Goal: Information Seeking & Learning: Learn about a topic

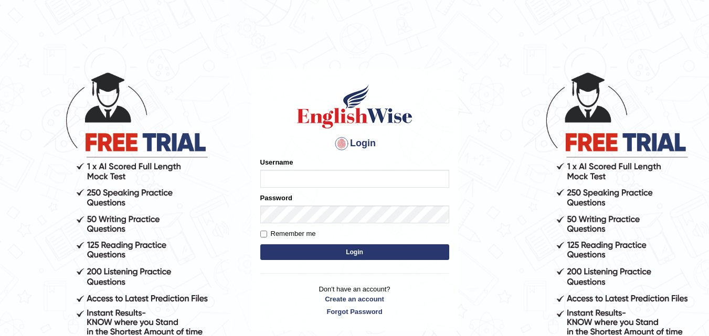
type input "[PERSON_NAME]"
click at [310, 231] on label "Remember me" at bounding box center [288, 234] width 56 height 10
click at [267, 231] on input "Remember me" at bounding box center [263, 234] width 7 height 7
checkbox input "true"
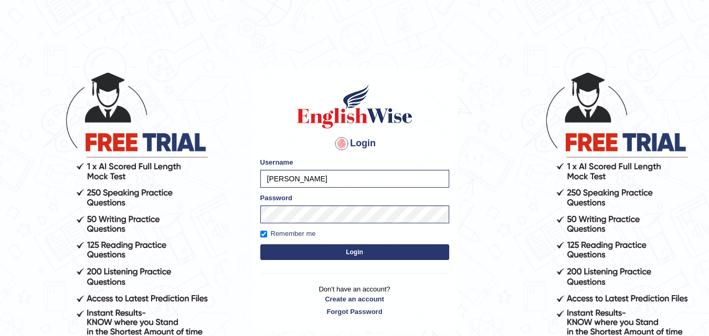
click at [389, 253] on button "Login" at bounding box center [354, 252] width 189 height 16
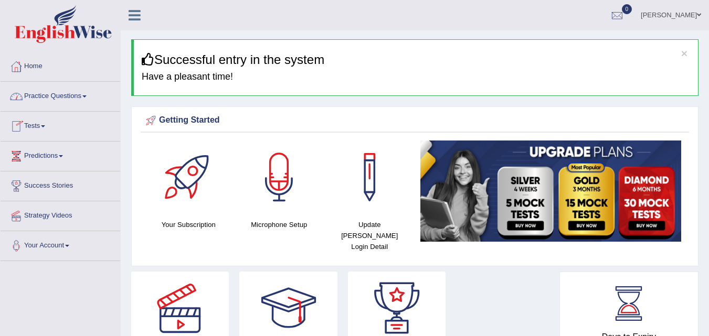
click at [74, 95] on link "Practice Questions" at bounding box center [61, 95] width 120 height 26
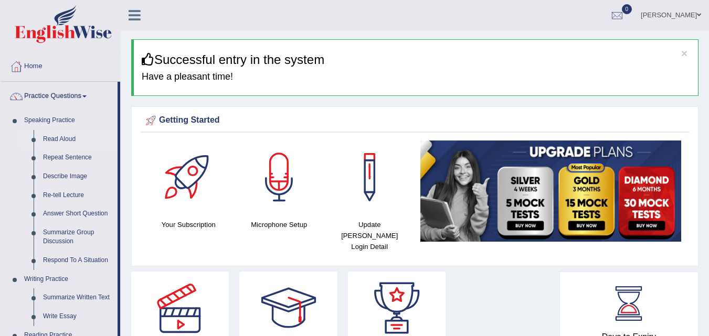
click at [57, 141] on link "Read Aloud" at bounding box center [77, 139] width 79 height 19
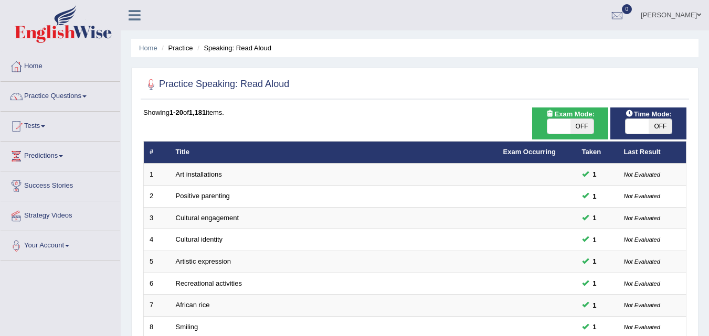
click at [572, 127] on span "OFF" at bounding box center [581, 126] width 23 height 15
checkbox input "true"
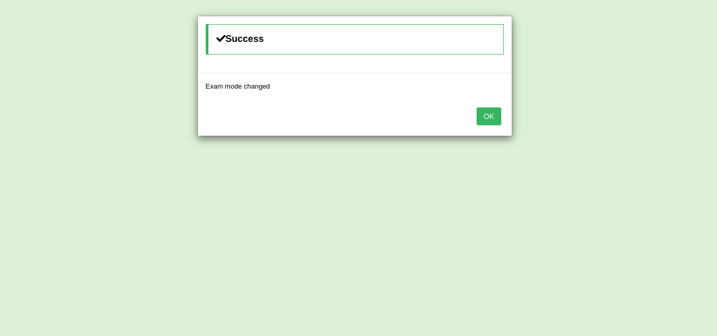
click at [492, 114] on button "OK" at bounding box center [488, 117] width 24 height 18
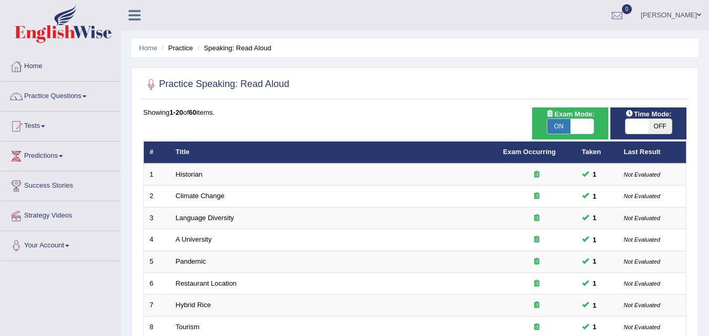
click at [656, 131] on span "OFF" at bounding box center [659, 126] width 23 height 15
checkbox input "true"
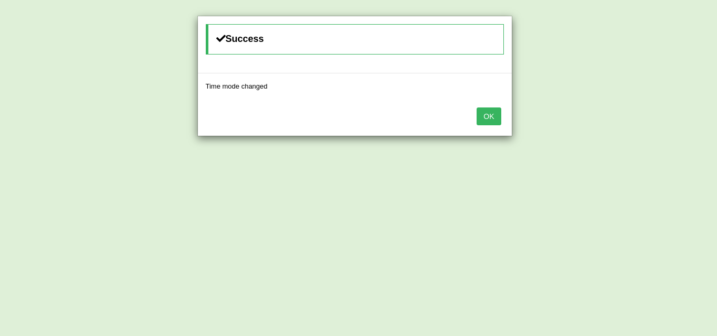
click at [483, 115] on button "OK" at bounding box center [488, 117] width 24 height 18
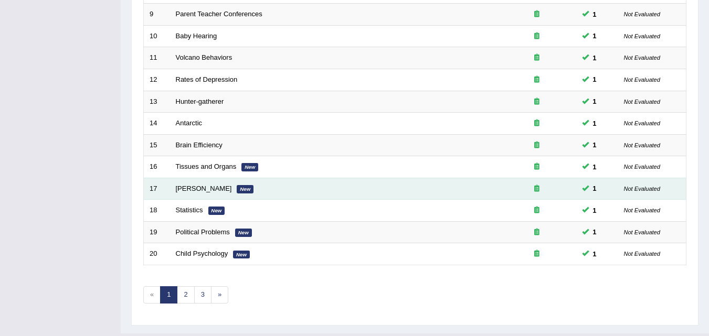
scroll to position [358, 0]
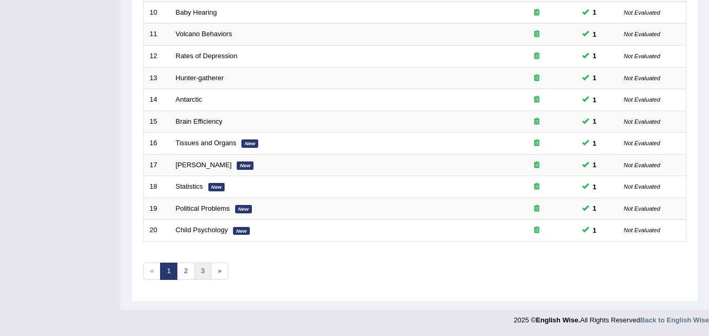
click at [204, 271] on link "3" at bounding box center [202, 271] width 17 height 17
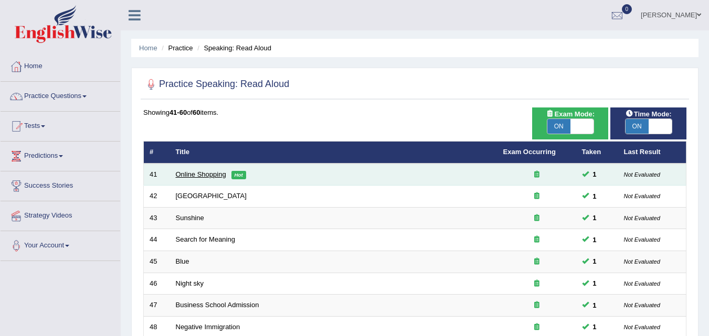
drag, startPoint x: 204, startPoint y: 176, endPoint x: 217, endPoint y: 176, distance: 12.6
click at [204, 176] on link "Online Shopping" at bounding box center [201, 174] width 50 height 8
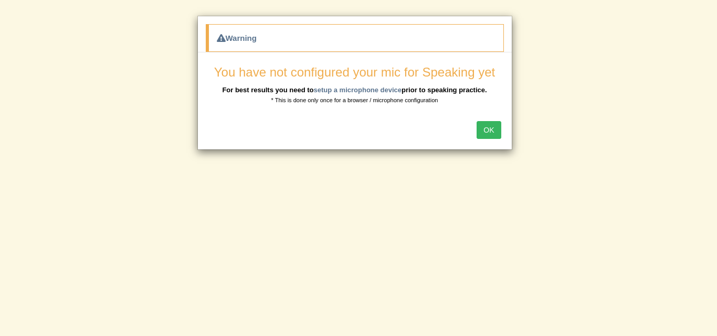
click at [489, 133] on button "OK" at bounding box center [488, 130] width 24 height 18
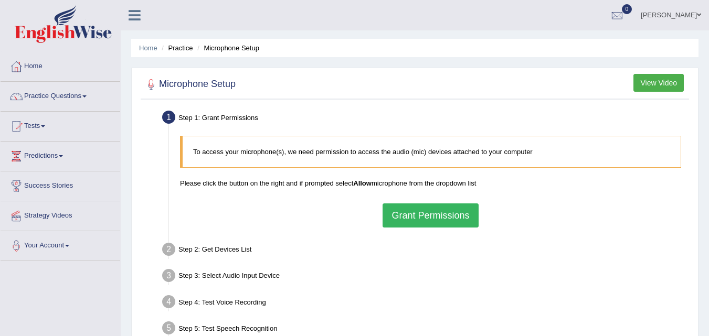
click at [439, 217] on button "Grant Permissions" at bounding box center [429, 216] width 95 height 24
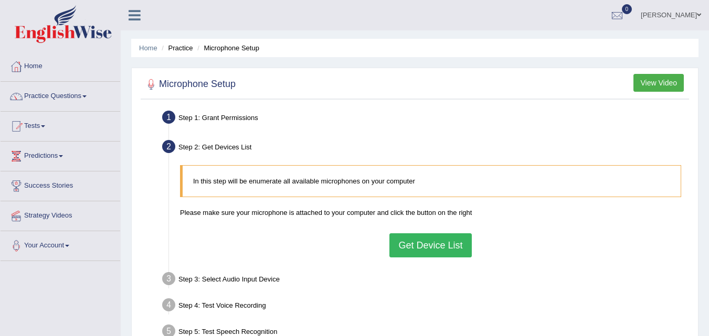
click at [421, 251] on button "Get Device List" at bounding box center [430, 245] width 82 height 24
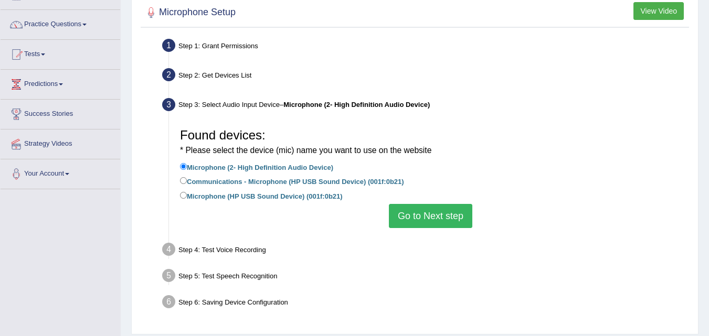
scroll to position [105, 0]
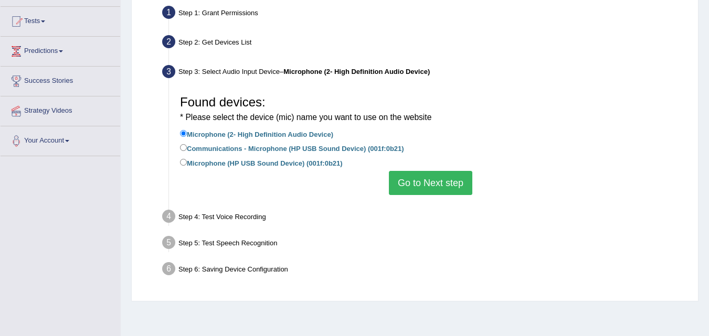
click at [291, 145] on label "Communications - Microphone (HP USB Sound Device) (001f:0b21)" at bounding box center [292, 148] width 224 height 12
click at [187, 145] on input "Communications - Microphone (HP USB Sound Device) (001f:0b21)" at bounding box center [183, 147] width 7 height 7
radio input "true"
click at [432, 186] on button "Go to Next step" at bounding box center [430, 183] width 83 height 24
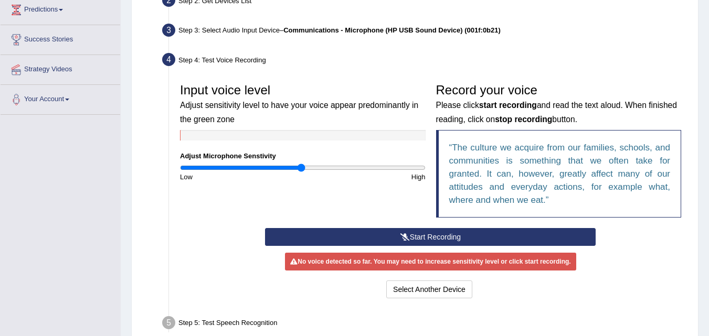
scroll to position [210, 0]
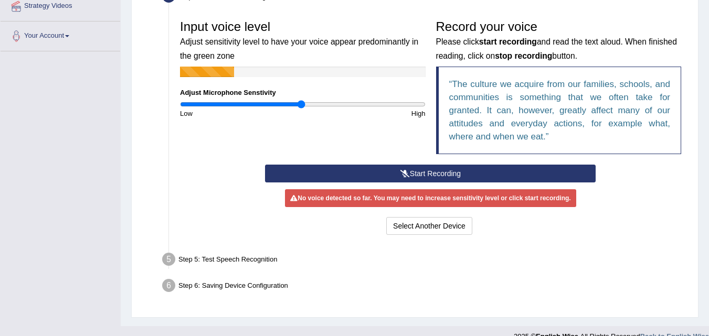
click at [411, 172] on button "Start Recording" at bounding box center [430, 174] width 330 height 18
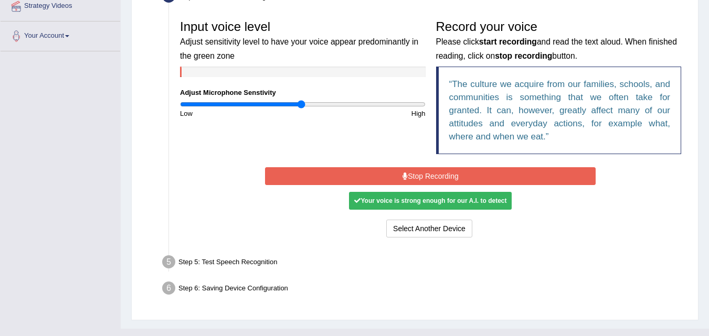
click at [411, 172] on button "Stop Recording" at bounding box center [430, 176] width 330 height 18
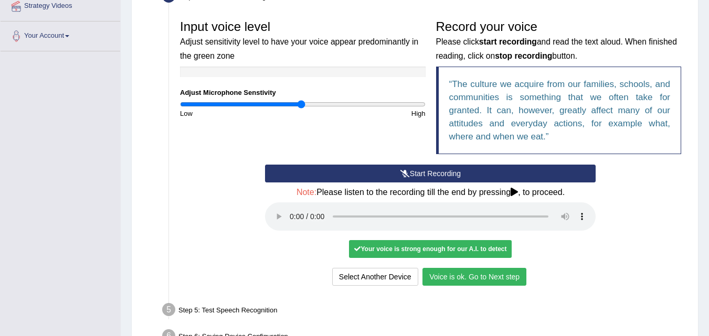
click at [465, 275] on button "Voice is ok. Go to Next step" at bounding box center [474, 277] width 104 height 18
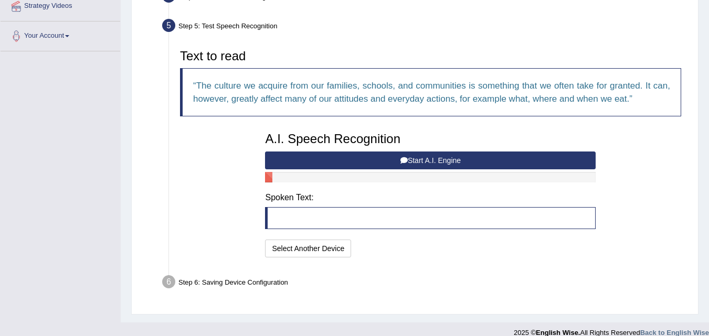
scroll to position [222, 0]
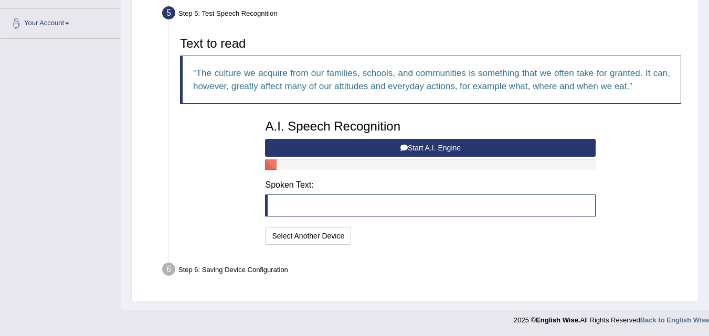
click at [378, 148] on button "Start A.I. Engine" at bounding box center [430, 148] width 330 height 18
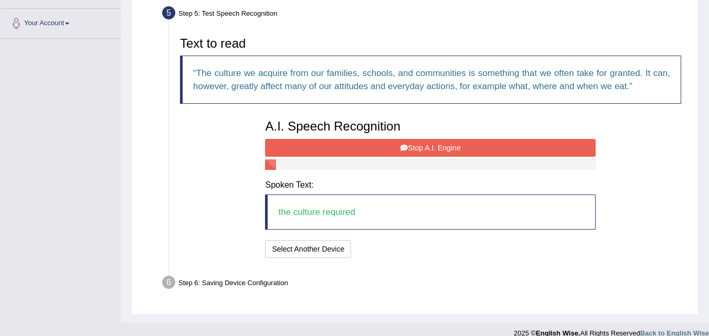
click at [371, 141] on button "Stop A.I. Engine" at bounding box center [430, 148] width 330 height 18
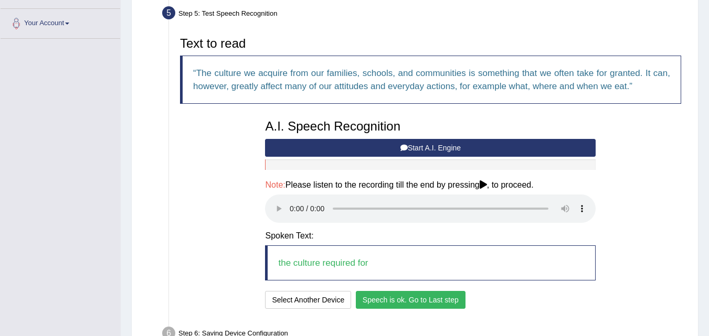
click at [425, 303] on button "Speech is ok. Go to Last step" at bounding box center [411, 300] width 110 height 18
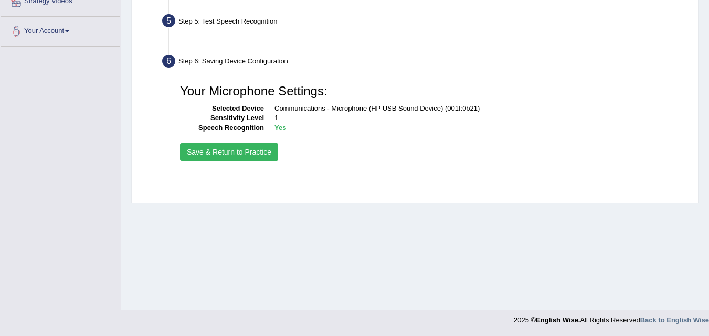
scroll to position [215, 0]
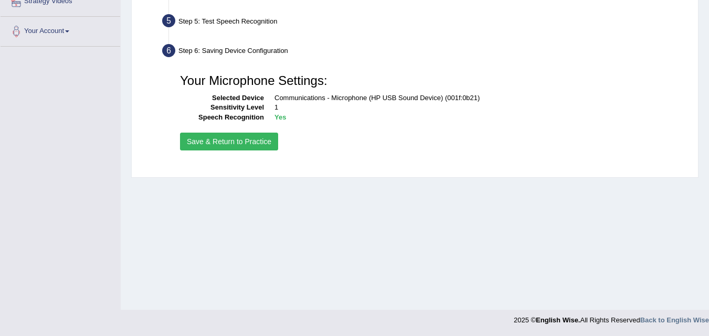
click at [235, 139] on button "Save & Return to Practice" at bounding box center [229, 142] width 98 height 18
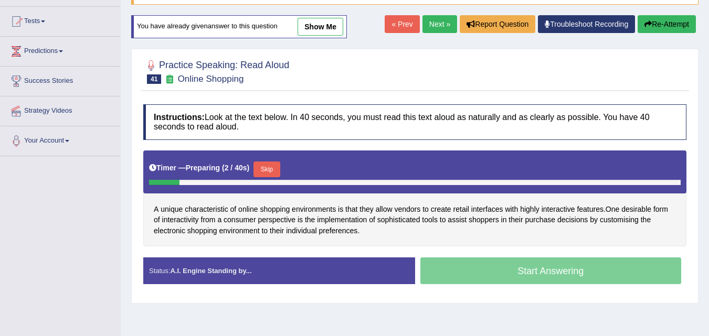
scroll to position [157, 0]
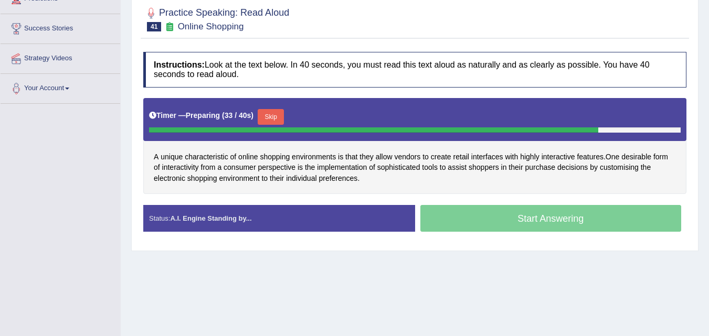
click at [266, 119] on button "Skip" at bounding box center [271, 117] width 26 height 16
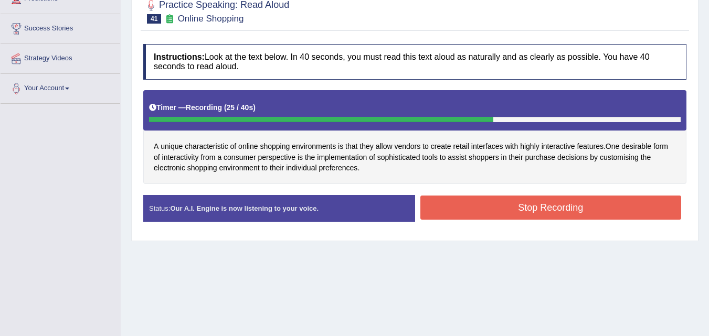
click at [477, 209] on button "Stop Recording" at bounding box center [550, 208] width 261 height 24
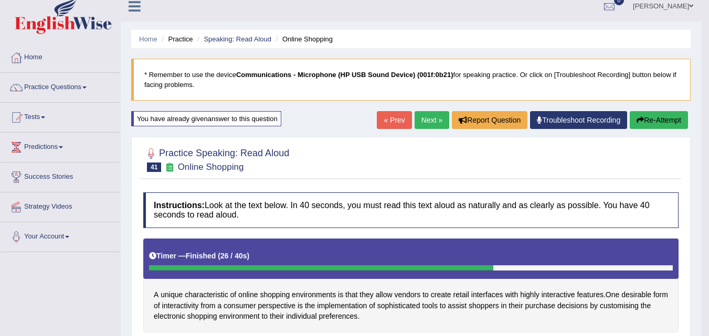
scroll to position [0, 0]
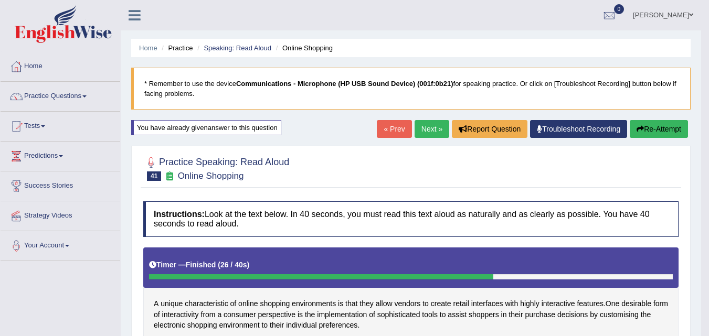
click at [426, 127] on link "Next »" at bounding box center [431, 129] width 35 height 18
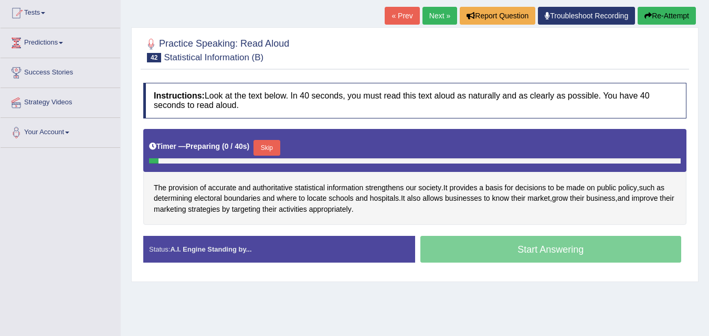
scroll to position [157, 0]
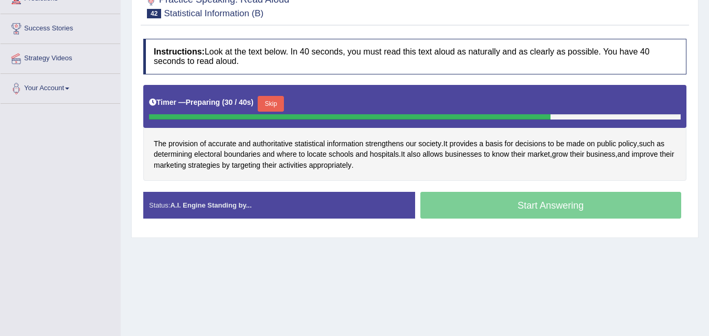
click at [281, 100] on button "Skip" at bounding box center [271, 104] width 26 height 16
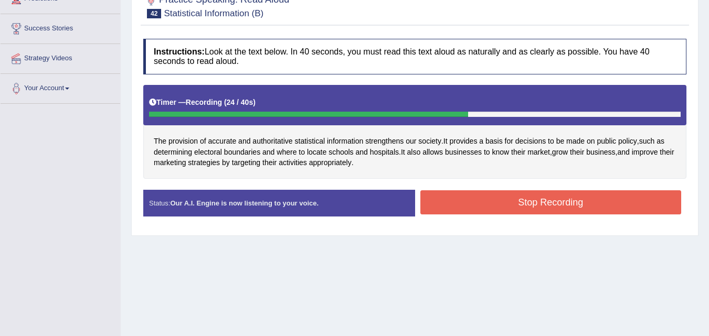
click at [452, 200] on button "Stop Recording" at bounding box center [550, 202] width 261 height 24
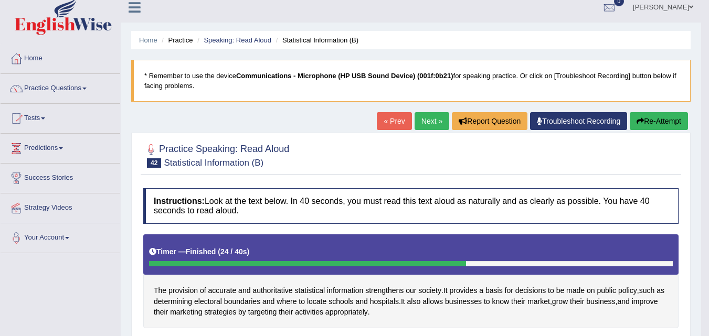
scroll to position [0, 0]
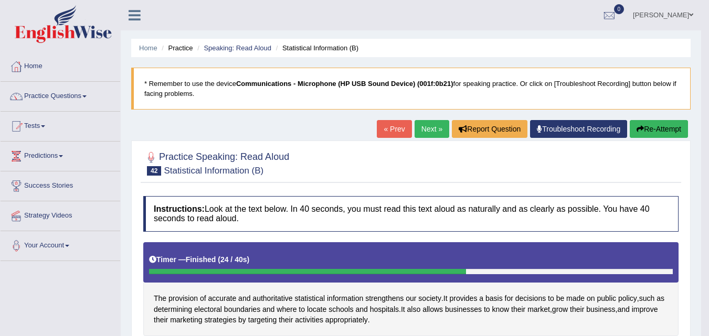
click at [421, 134] on link "Next »" at bounding box center [431, 129] width 35 height 18
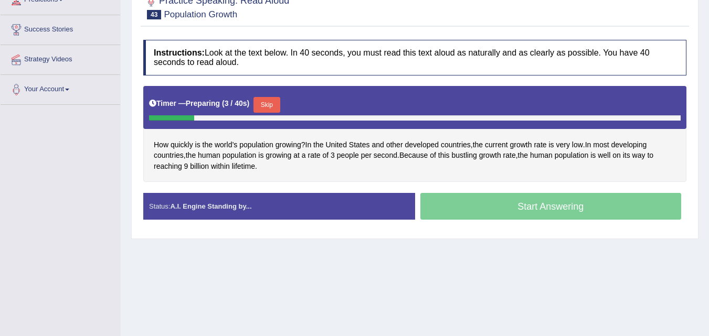
scroll to position [157, 0]
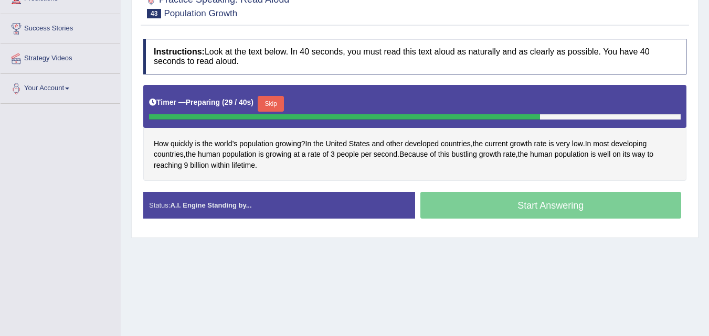
click at [264, 97] on button "Skip" at bounding box center [271, 104] width 26 height 16
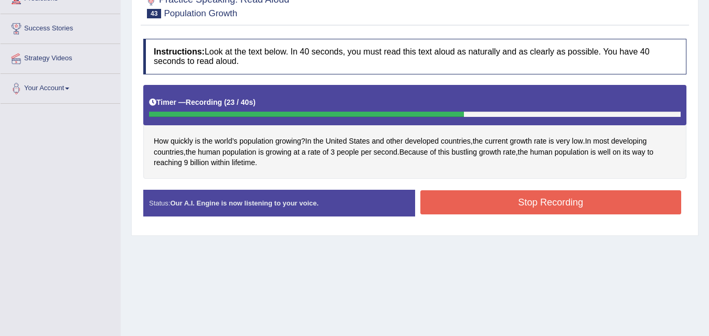
click at [480, 212] on button "Stop Recording" at bounding box center [550, 202] width 261 height 24
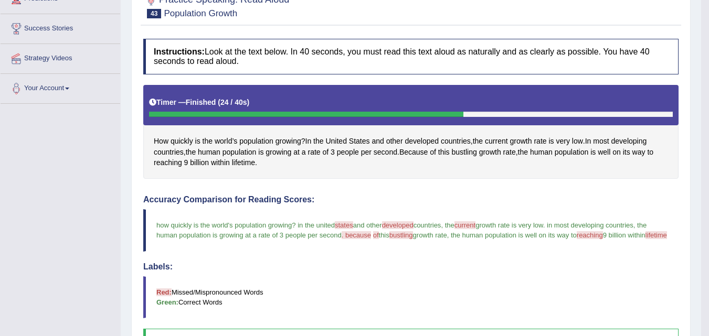
scroll to position [0, 0]
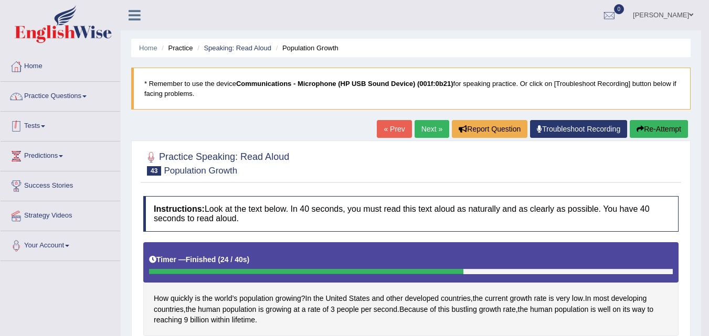
click at [81, 99] on link "Practice Questions" at bounding box center [61, 95] width 120 height 26
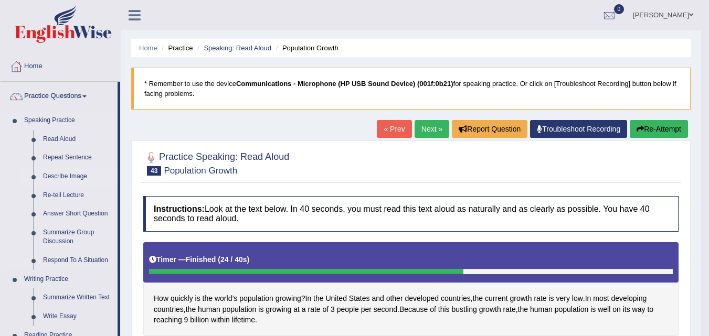
click at [82, 176] on link "Describe Image" at bounding box center [77, 176] width 79 height 19
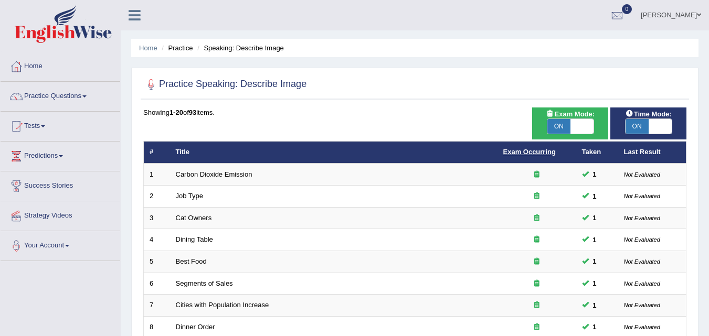
click at [537, 150] on link "Exam Occurring" at bounding box center [529, 152] width 52 height 8
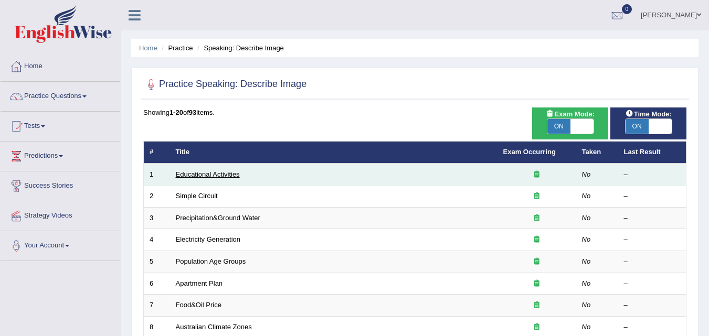
click at [202, 175] on link "Educational Activities" at bounding box center [208, 174] width 64 height 8
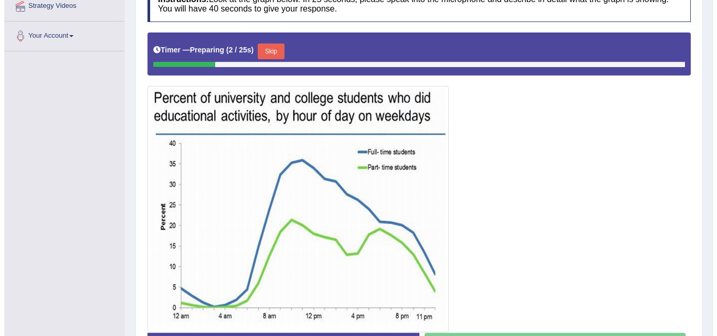
scroll to position [262, 0]
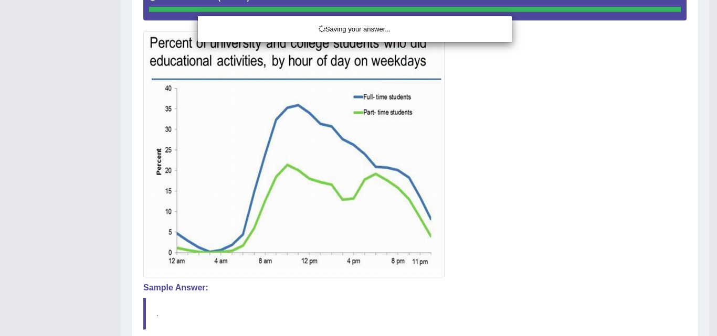
click at [434, 141] on div "Saving your answer..." at bounding box center [358, 168] width 717 height 336
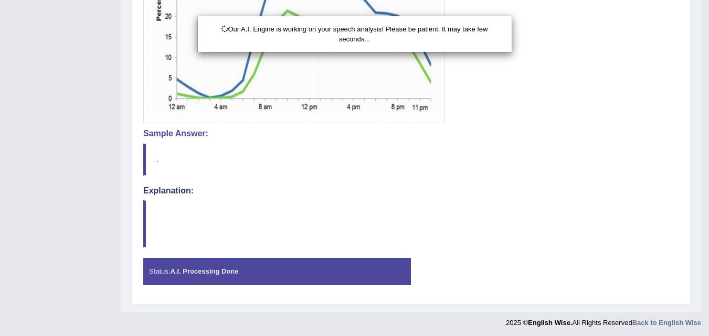
scroll to position [419, 0]
